Goal: Navigation & Orientation: Find specific page/section

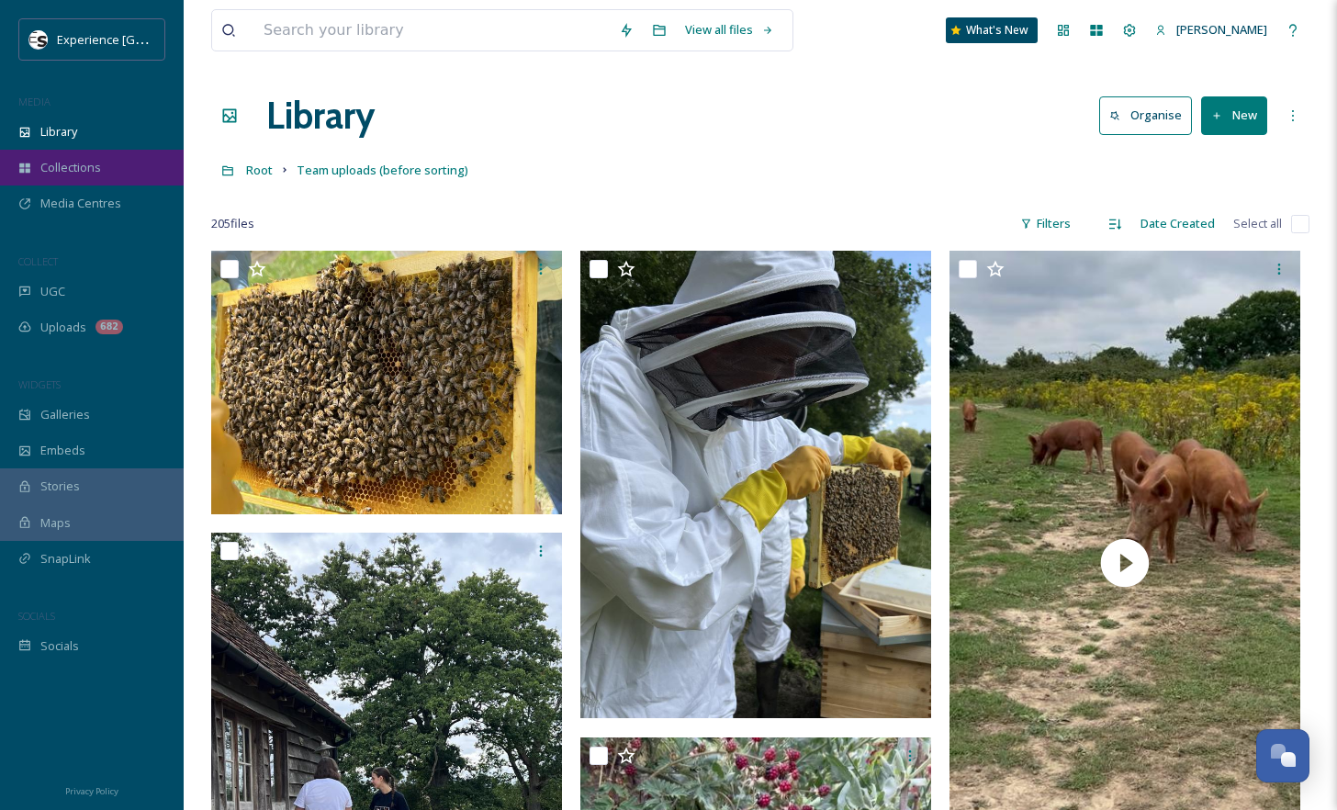
click at [79, 160] on span "Collections" at bounding box center [70, 167] width 61 height 17
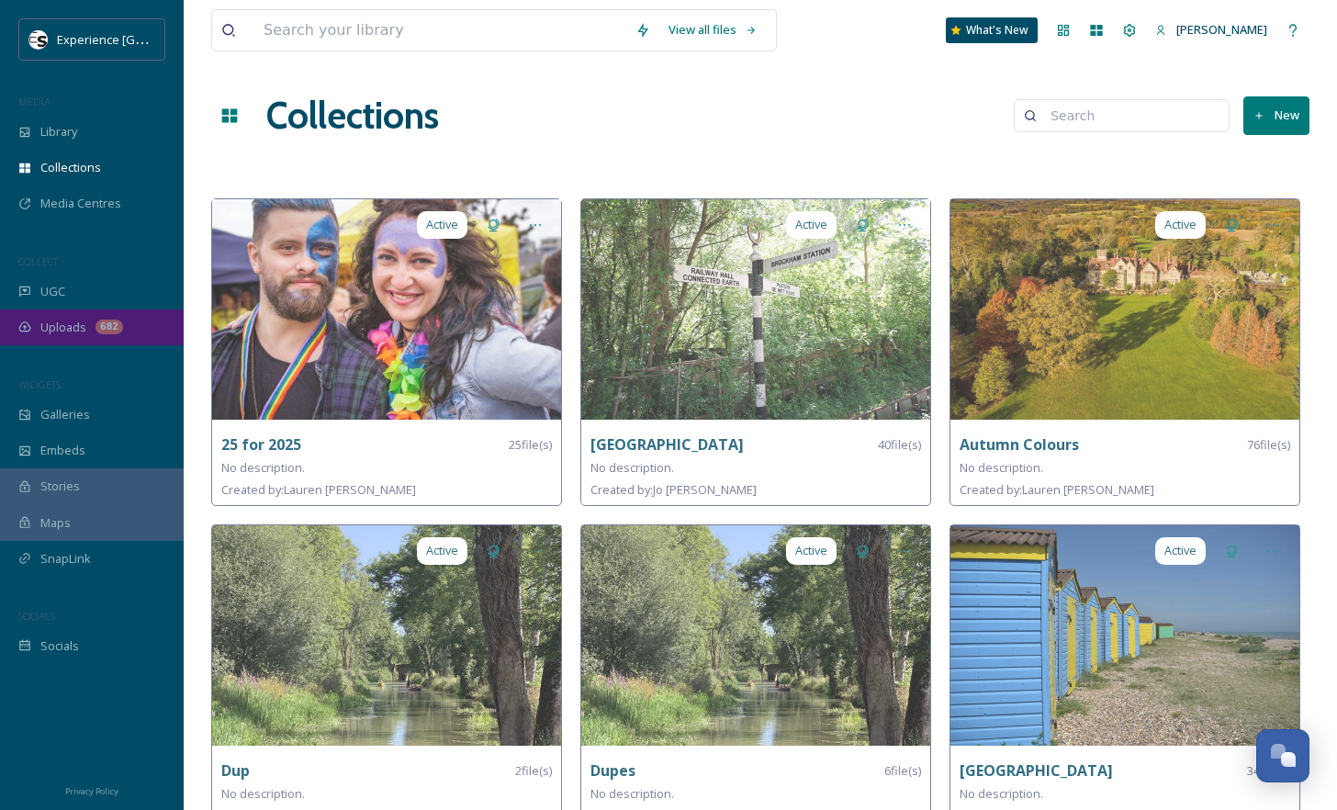
click at [67, 321] on span "Uploads" at bounding box center [63, 327] width 46 height 17
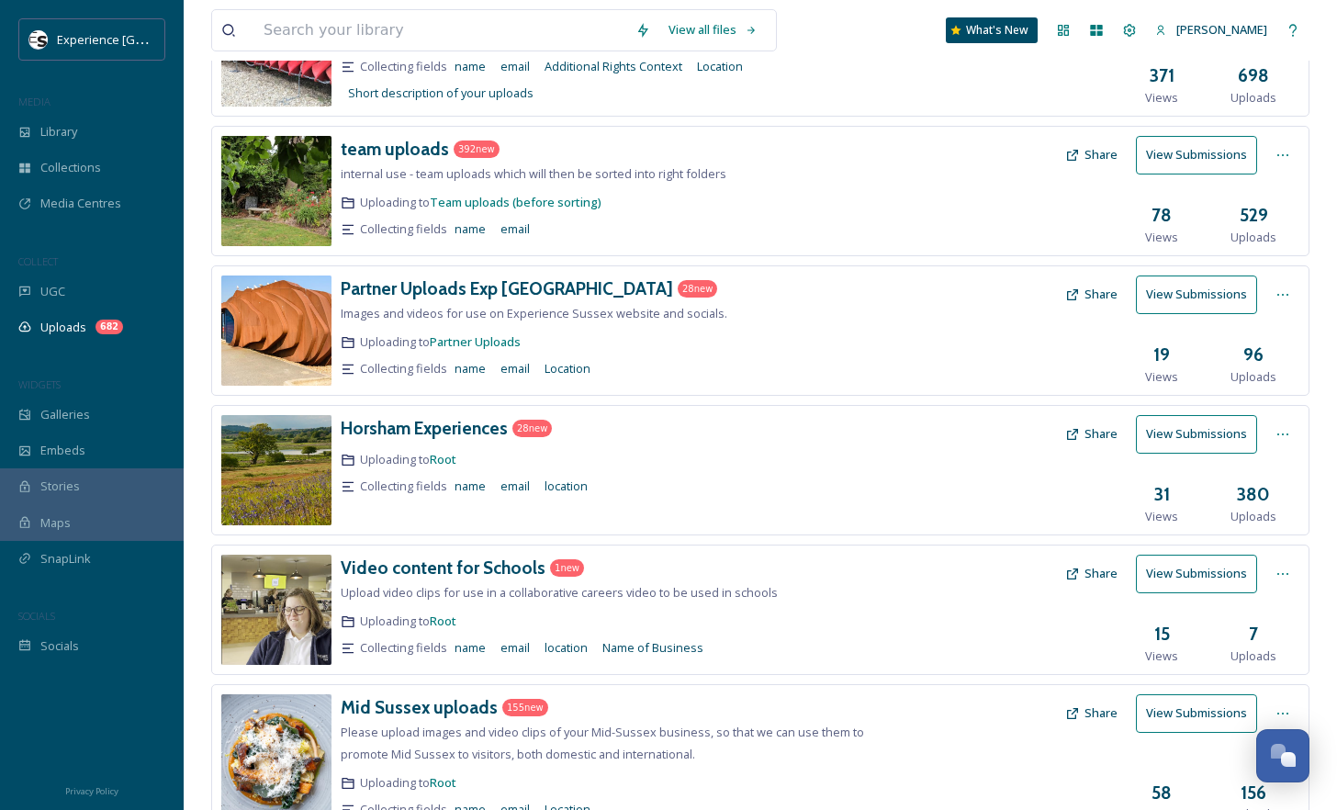
scroll to position [275, 0]
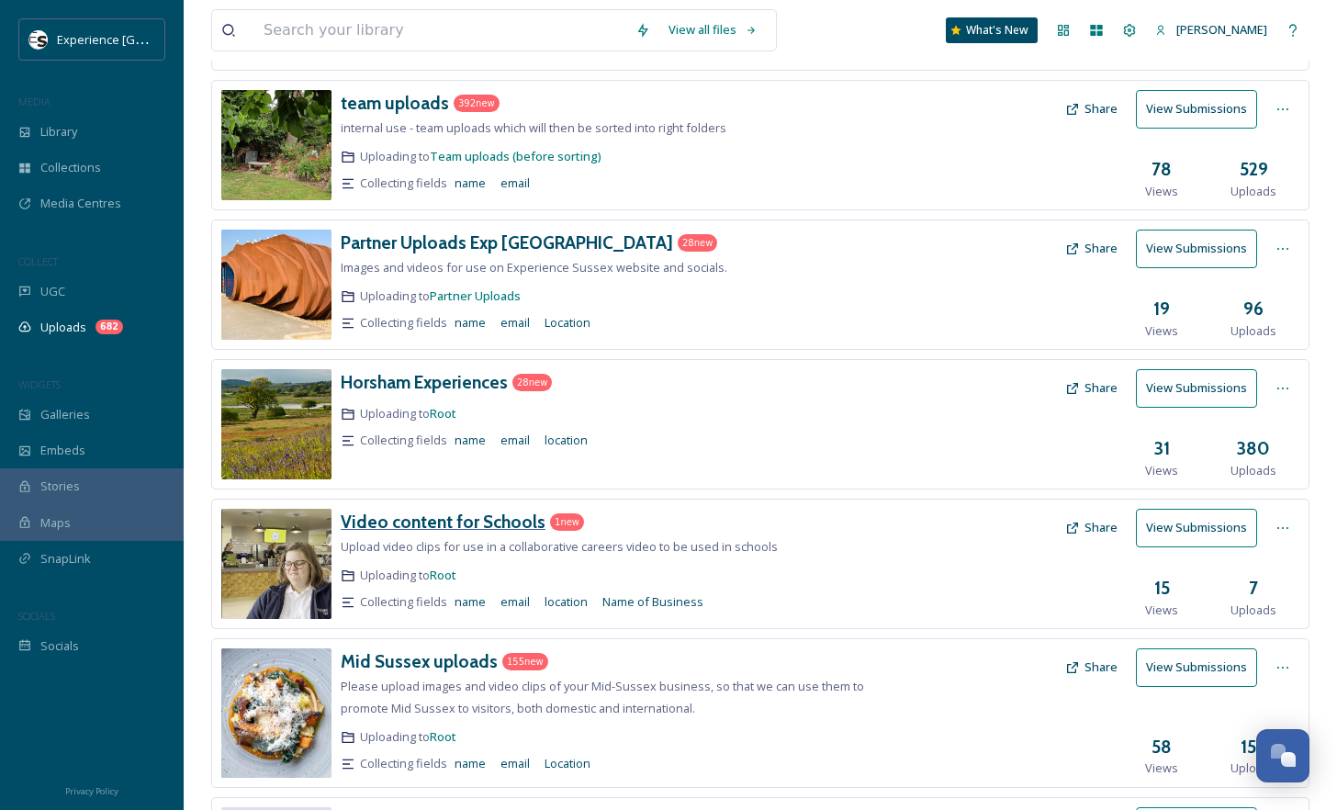
click at [442, 515] on h3 "Video content for Schools" at bounding box center [443, 522] width 205 height 22
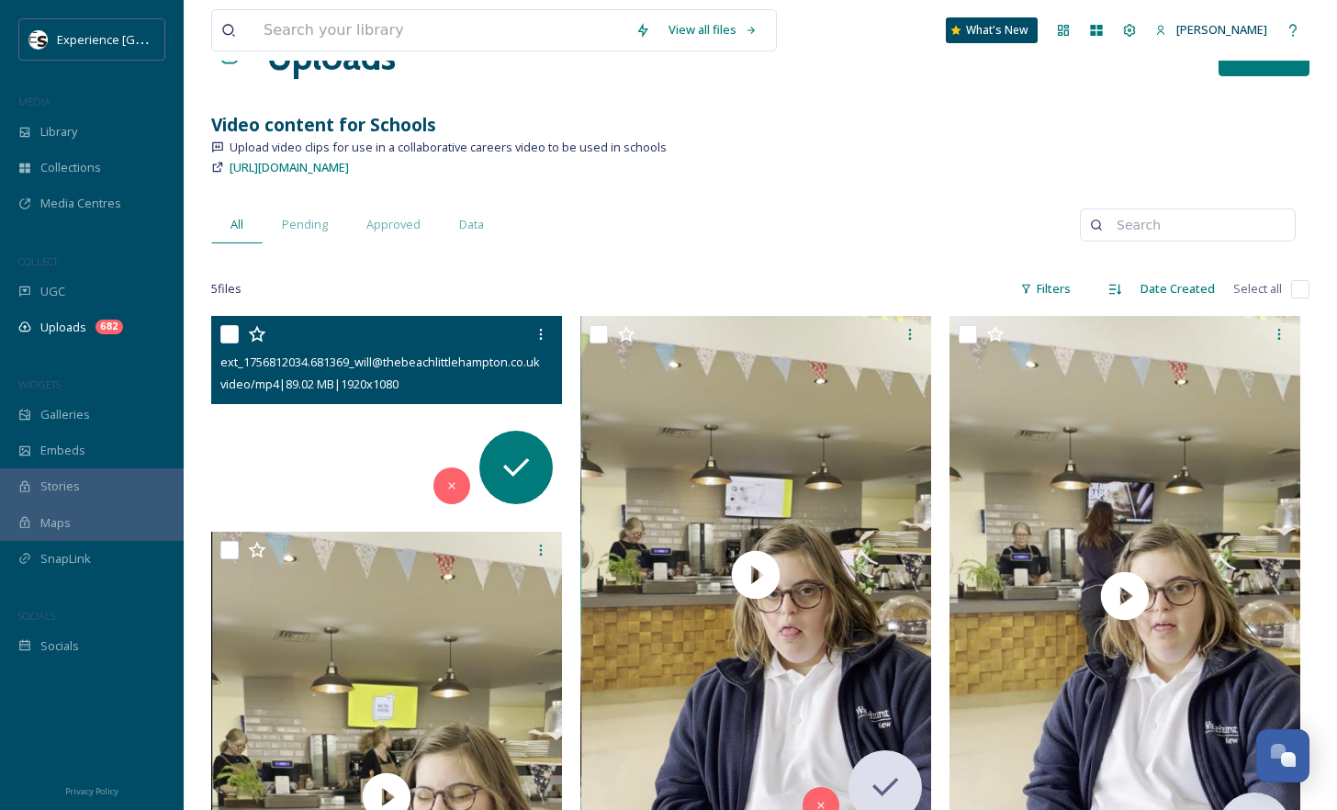
scroll to position [92, 0]
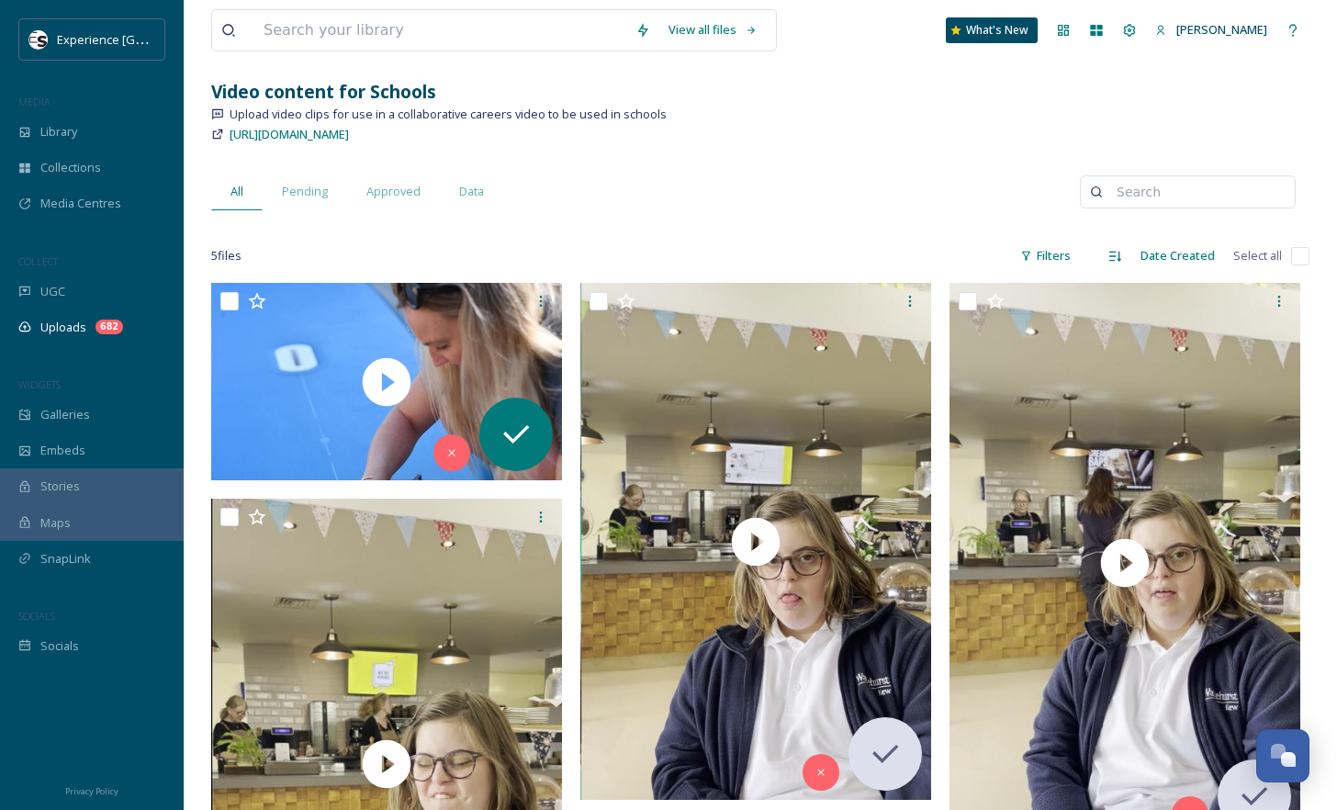
click at [1138, 76] on div "View all files What's New [PERSON_NAME] S Uploads New Link Video content for Sc…" at bounding box center [760, 691] width 1153 height 1566
